Goal: Task Accomplishment & Management: Complete application form

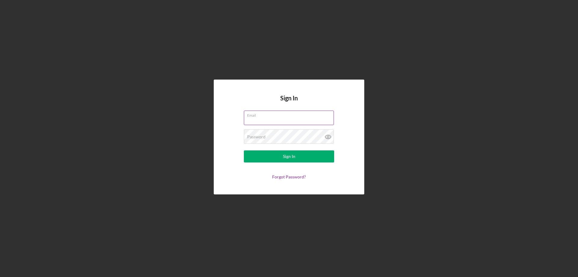
click at [292, 117] on div "Email" at bounding box center [289, 118] width 90 height 15
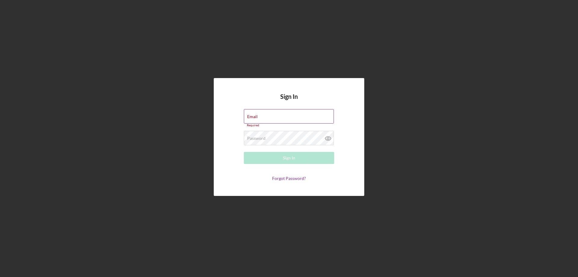
click at [292, 118] on input "Email" at bounding box center [289, 116] width 90 height 14
type input "[EMAIL_ADDRESS][DOMAIN_NAME]"
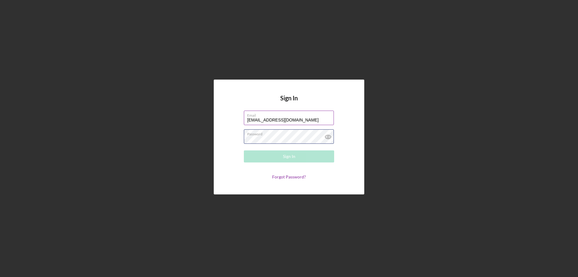
click at [299, 136] on div "Password Required" at bounding box center [289, 136] width 90 height 15
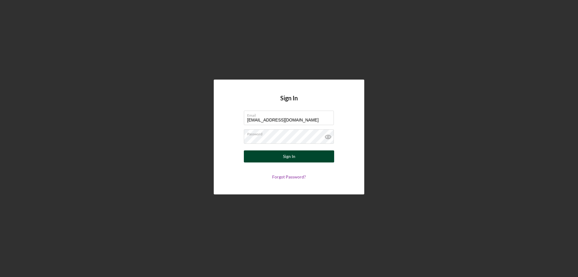
click at [288, 153] on div "Sign In" at bounding box center [289, 156] width 12 height 12
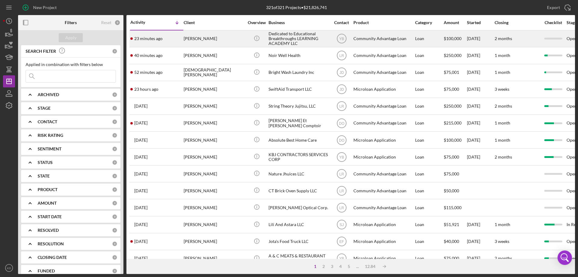
click at [281, 33] on div "Dedicated to Educational Breakthroughs LEARNING ACADEMY LLC" at bounding box center [299, 39] width 60 height 16
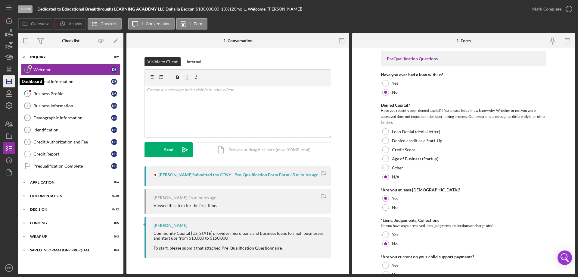
click at [10, 81] on line "button" at bounding box center [9, 81] width 5 height 0
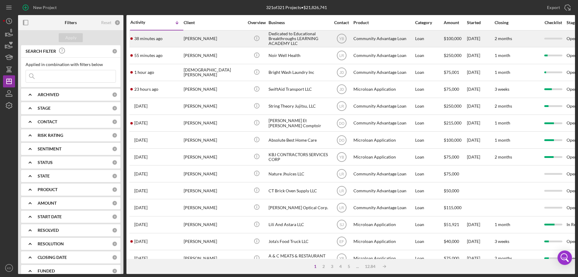
click at [293, 38] on div "Dedicated to Educational Breakthroughs LEARNING ACADEMY LLC" at bounding box center [299, 39] width 60 height 16
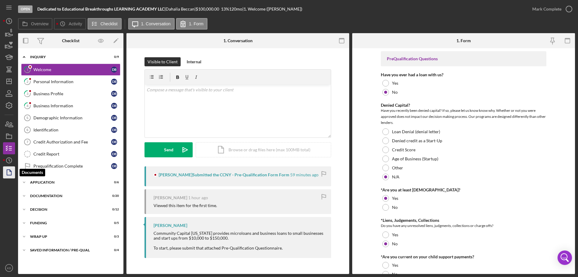
click at [6, 172] on icon "button" at bounding box center [9, 172] width 15 height 15
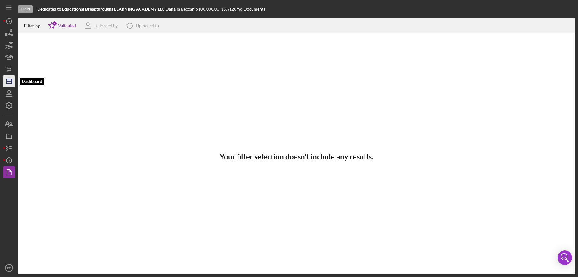
click at [10, 82] on icon "Icon/Dashboard" at bounding box center [9, 81] width 15 height 15
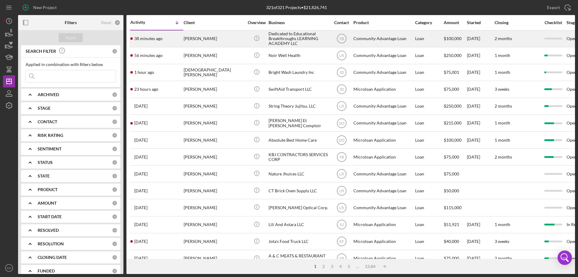
click at [307, 40] on div "Dedicated to Educational Breakthroughs LEARNING ACADEMY LLC" at bounding box center [299, 39] width 60 height 16
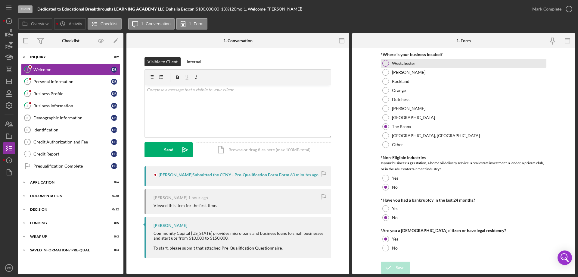
scroll to position [242, 0]
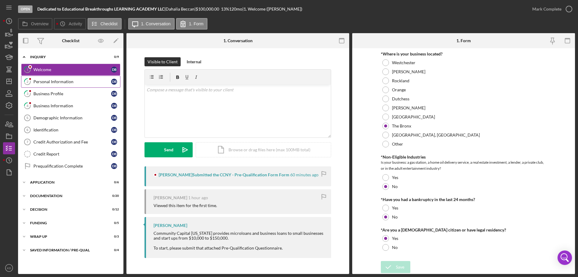
click at [69, 85] on link "2 Personal Information D B" at bounding box center [70, 82] width 99 height 12
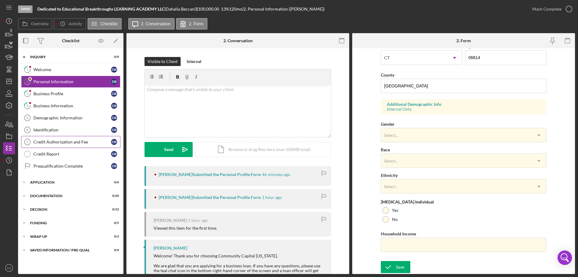
scroll to position [1, 0]
click at [41, 92] on div "Business Profile" at bounding box center [72, 93] width 78 height 5
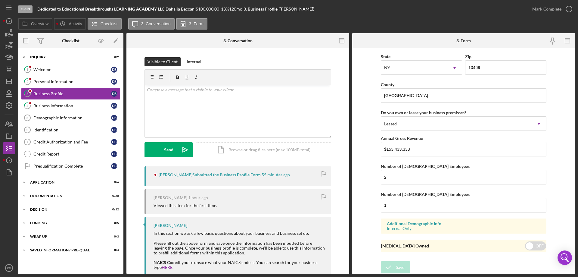
scroll to position [555, 0]
click at [55, 105] on div "Business Information" at bounding box center [72, 105] width 78 height 5
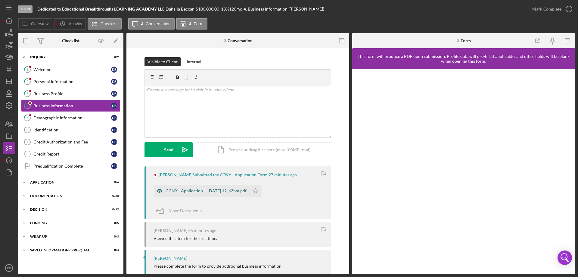
click at [209, 189] on div "CCNY - Application -- [DATE] 12_43pm.pdf" at bounding box center [206, 190] width 81 height 5
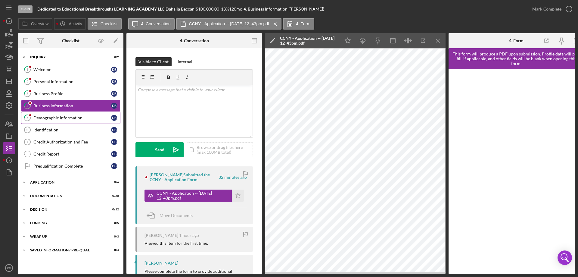
click at [51, 116] on div "Demographic Information" at bounding box center [72, 117] width 78 height 5
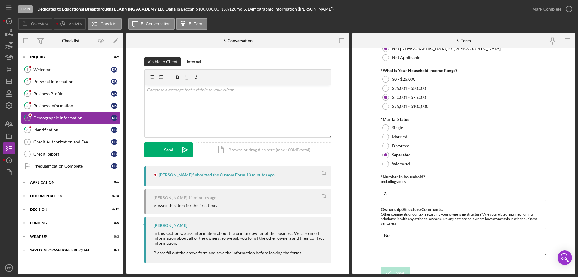
scroll to position [241, 0]
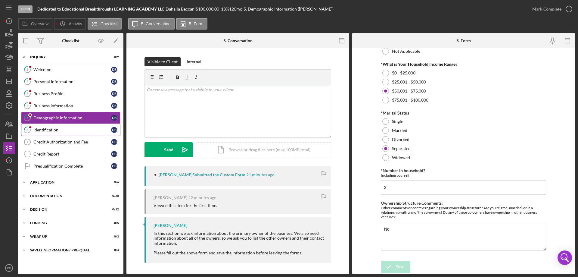
click at [48, 129] on div "Identification" at bounding box center [72, 129] width 78 height 5
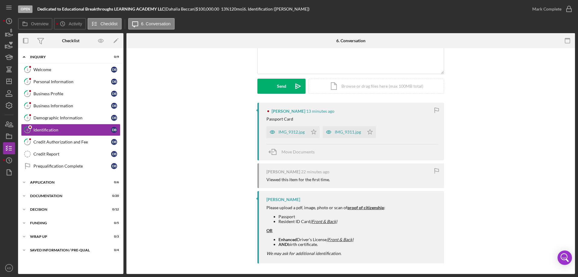
scroll to position [65, 0]
click at [282, 131] on div "IMG_9312.jpg" at bounding box center [292, 130] width 26 height 5
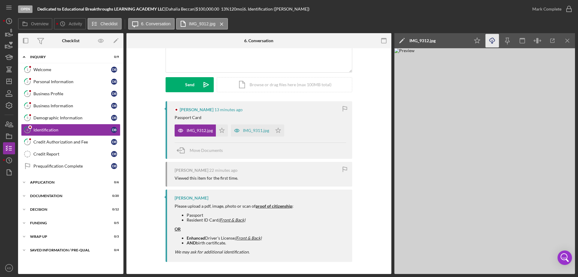
click at [494, 40] on icon "Icon/Download" at bounding box center [493, 41] width 14 height 14
click at [261, 129] on div "IMG_9311.jpg" at bounding box center [256, 130] width 26 height 5
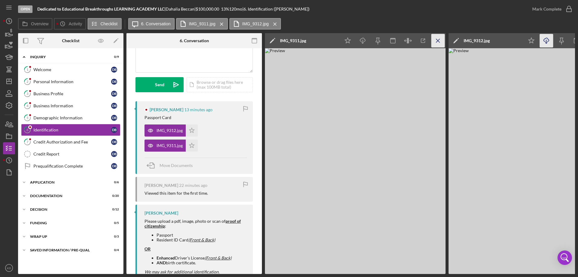
click at [437, 39] on icon "Icon/Menu Close" at bounding box center [439, 41] width 14 height 14
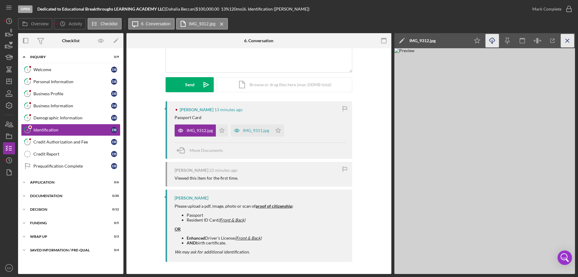
click at [566, 39] on icon "Icon/Menu Close" at bounding box center [568, 41] width 14 height 14
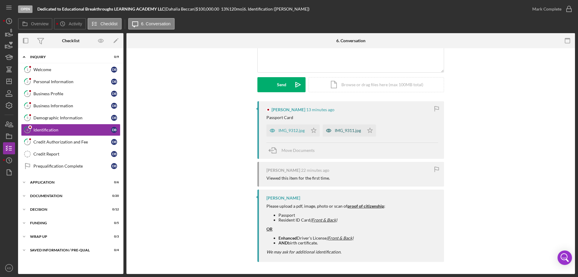
click at [335, 132] on div "IMG_9311.jpg" at bounding box center [348, 130] width 26 height 5
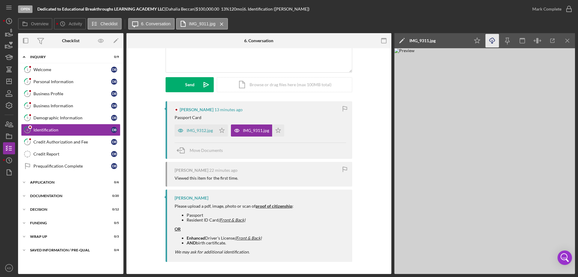
click at [490, 40] on icon "button" at bounding box center [492, 39] width 5 height 3
click at [48, 141] on div "Credit Authorization and Fee" at bounding box center [72, 141] width 78 height 5
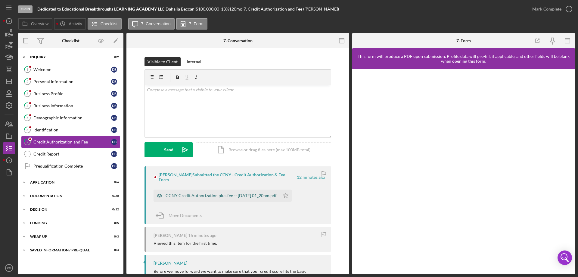
click at [182, 193] on div "CCNY Credit Authorization plus fee -- [DATE] 01_20pm.pdf" at bounding box center [221, 195] width 111 height 5
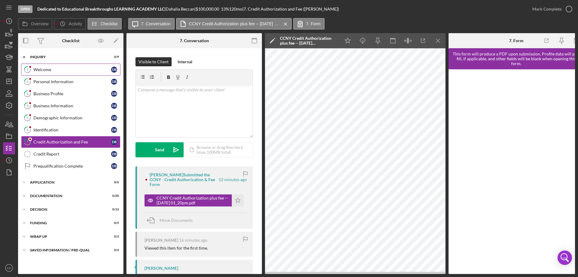
click at [43, 70] on div "Welcome" at bounding box center [72, 69] width 78 height 5
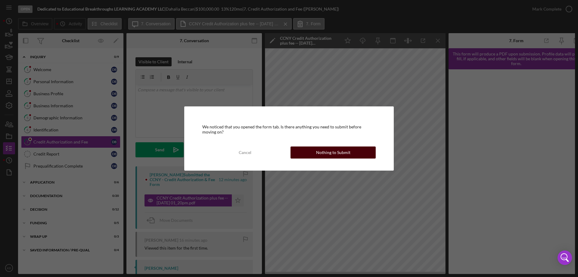
click at [301, 156] on button "Nothing to Submit" at bounding box center [333, 152] width 85 height 12
